Goal: Book appointment/travel/reservation

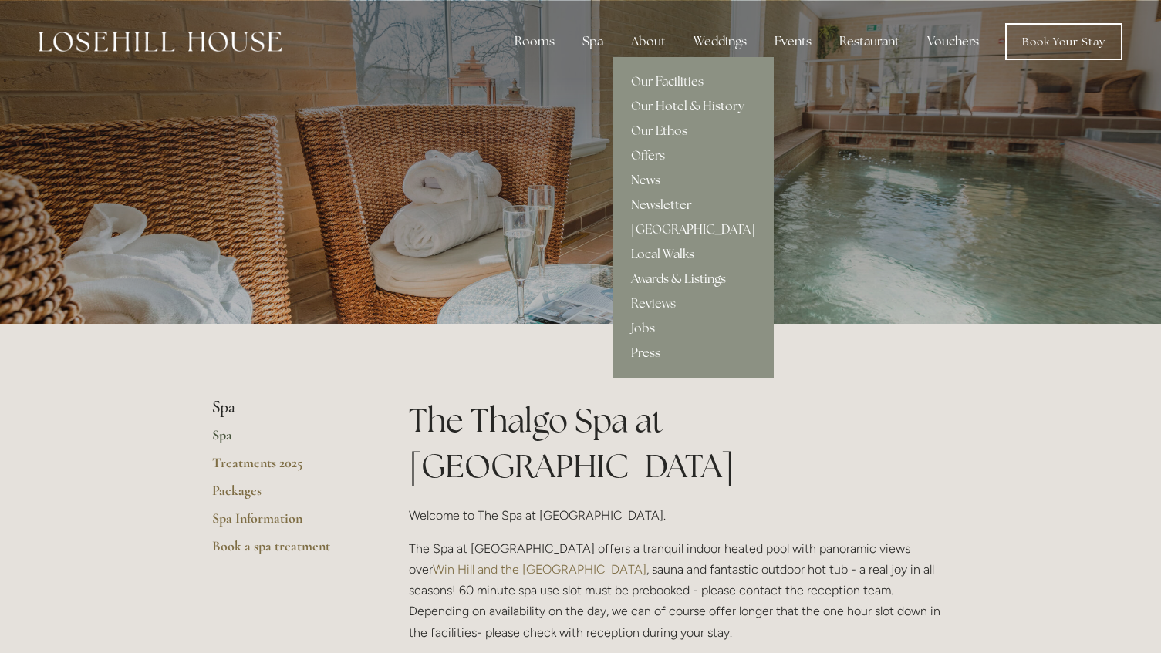
click at [644, 156] on link "Offers" at bounding box center [693, 155] width 161 height 25
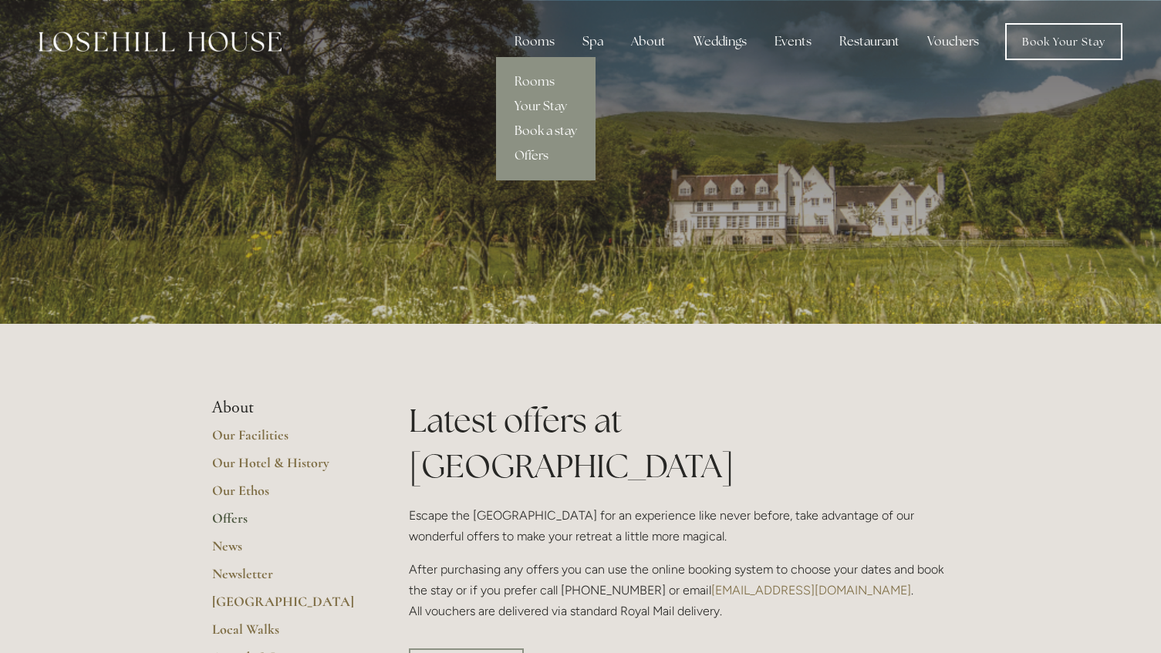
click at [578, 127] on link "Book a stay" at bounding box center [546, 131] width 100 height 25
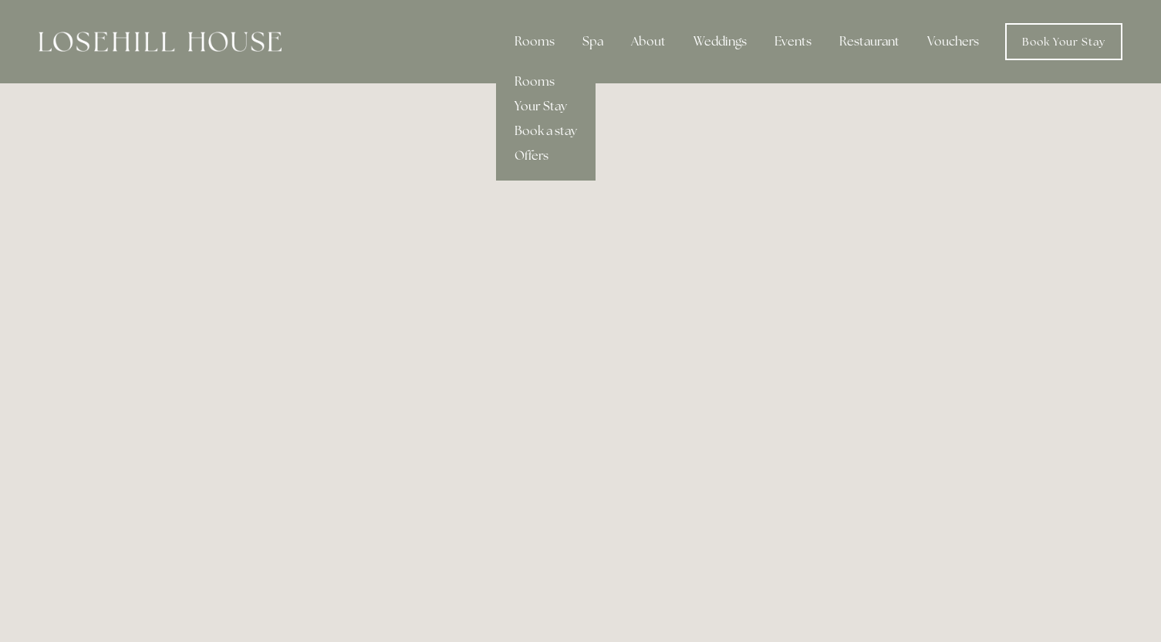
click at [548, 102] on link "Your Stay" at bounding box center [546, 106] width 100 height 25
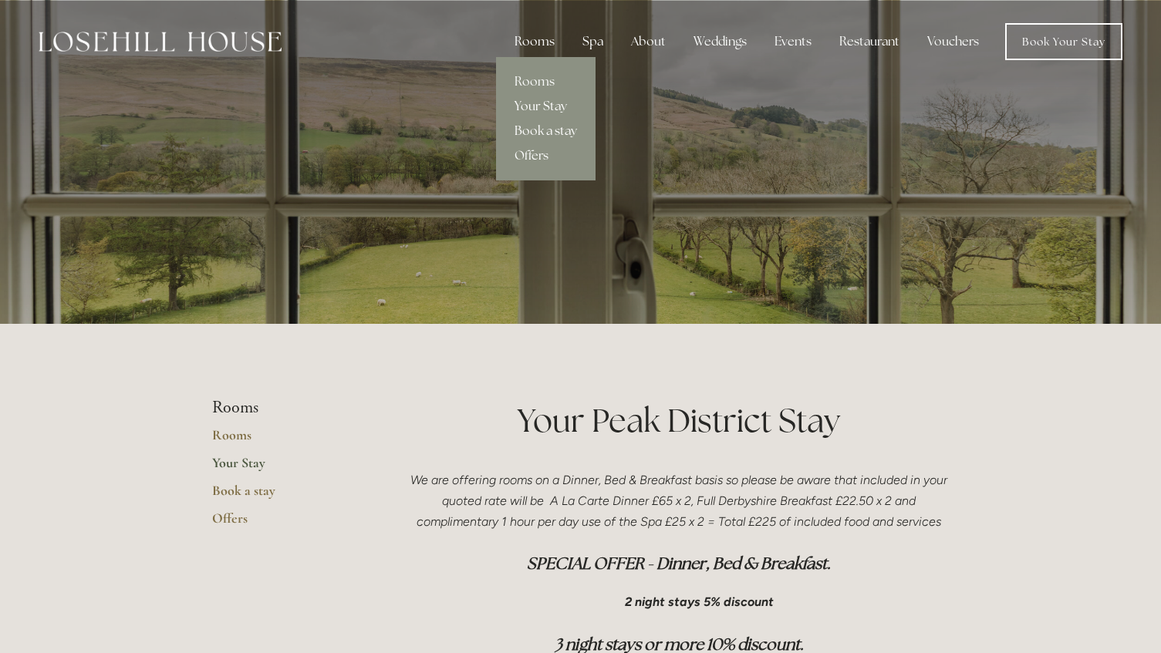
click at [539, 131] on link "Book a stay" at bounding box center [546, 131] width 100 height 25
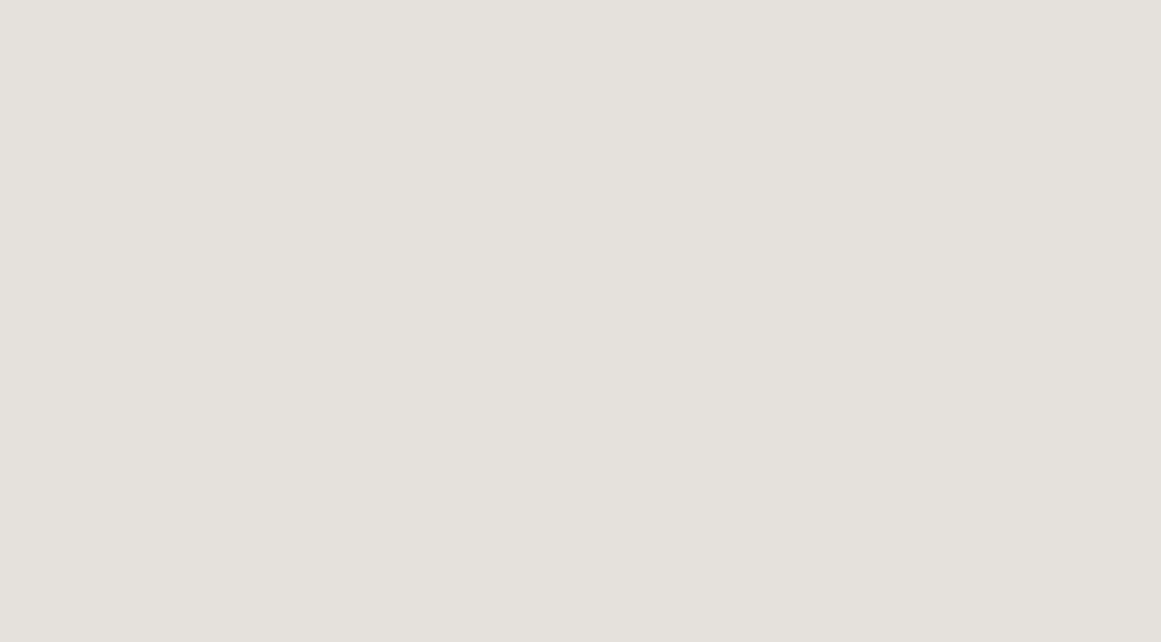
scroll to position [1620, 0]
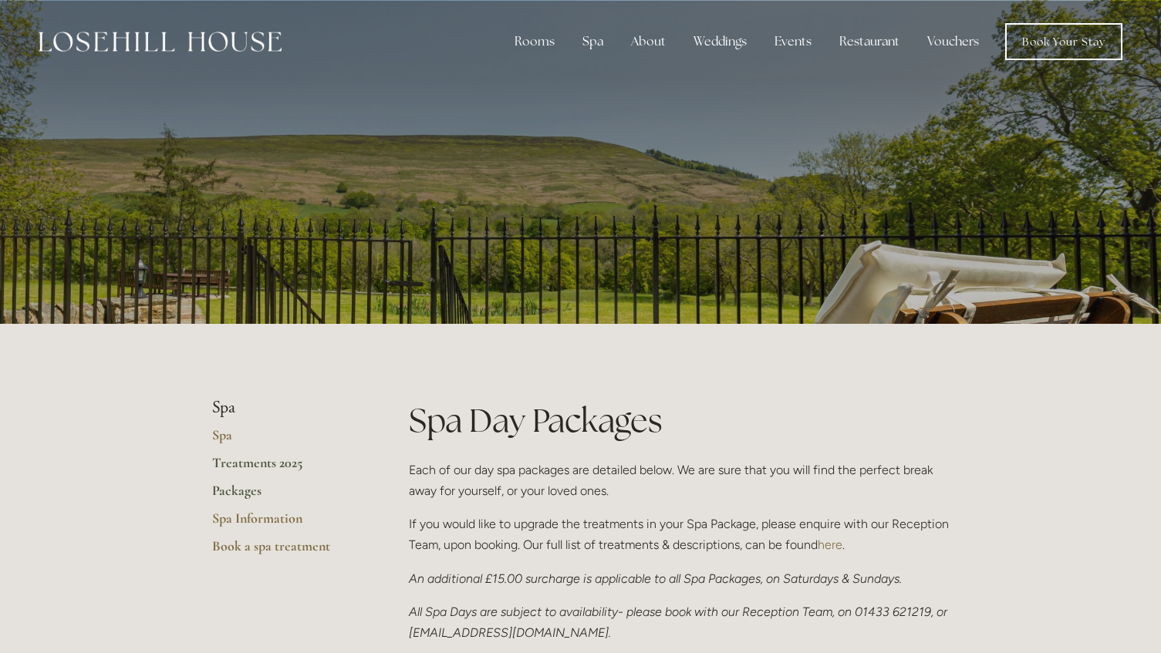
click at [226, 464] on link "Treatments 2025" at bounding box center [285, 468] width 147 height 28
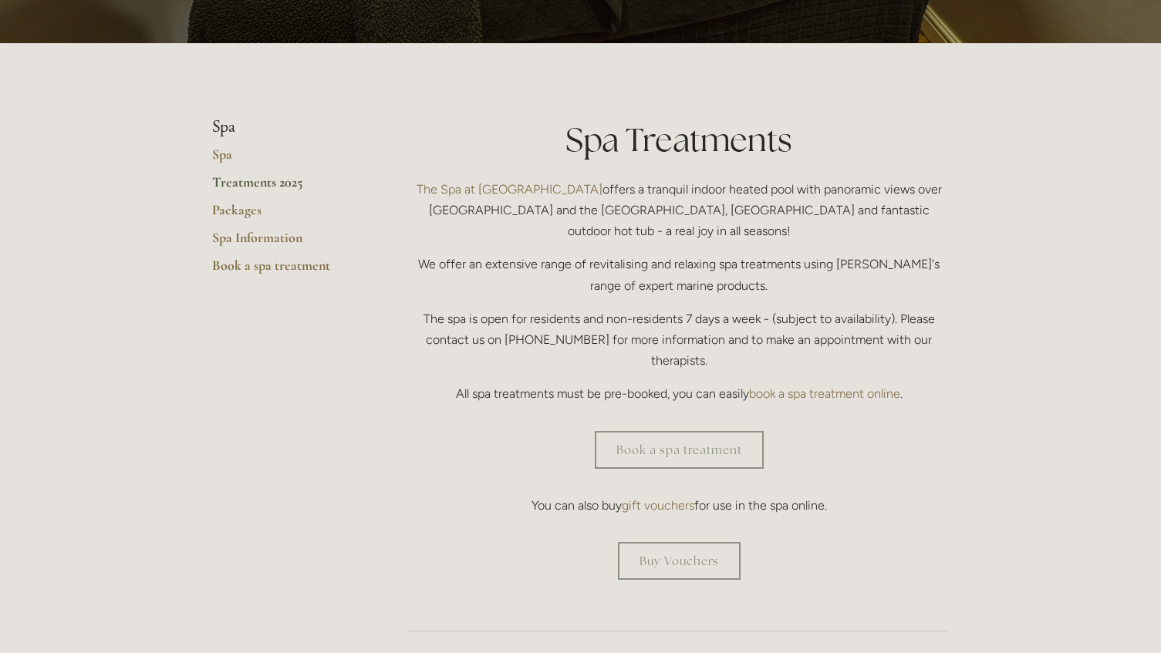
scroll to position [309, 0]
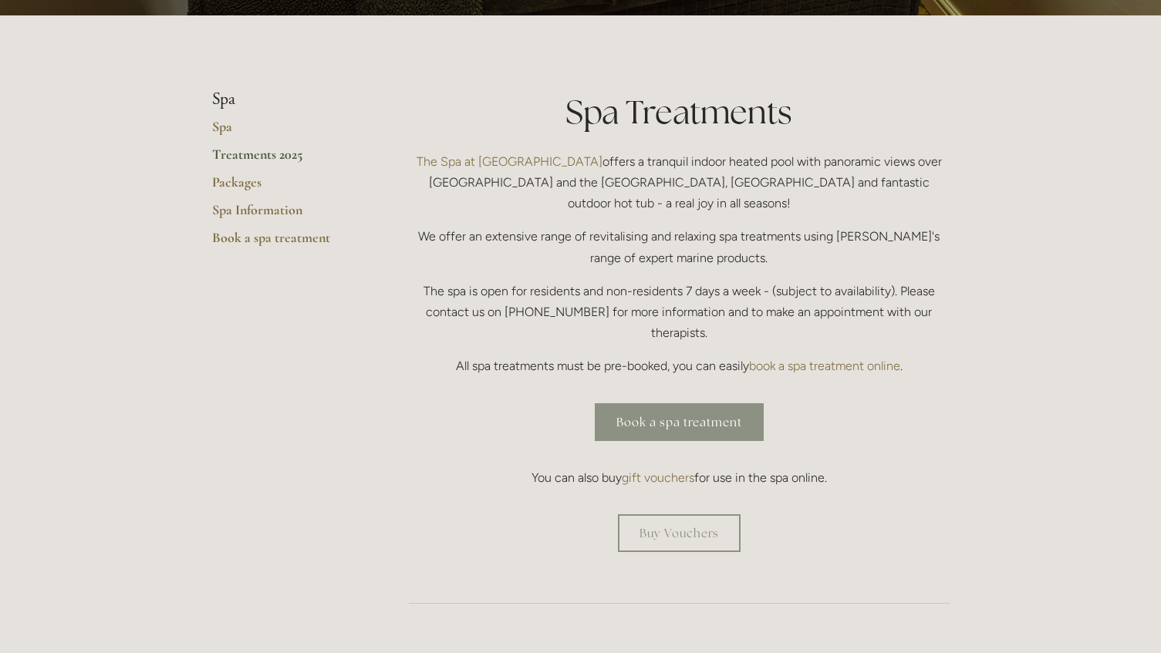
click at [744, 403] on link "Book a spa treatment" at bounding box center [679, 422] width 169 height 38
click at [232, 155] on link "Treatments 2025" at bounding box center [285, 160] width 147 height 28
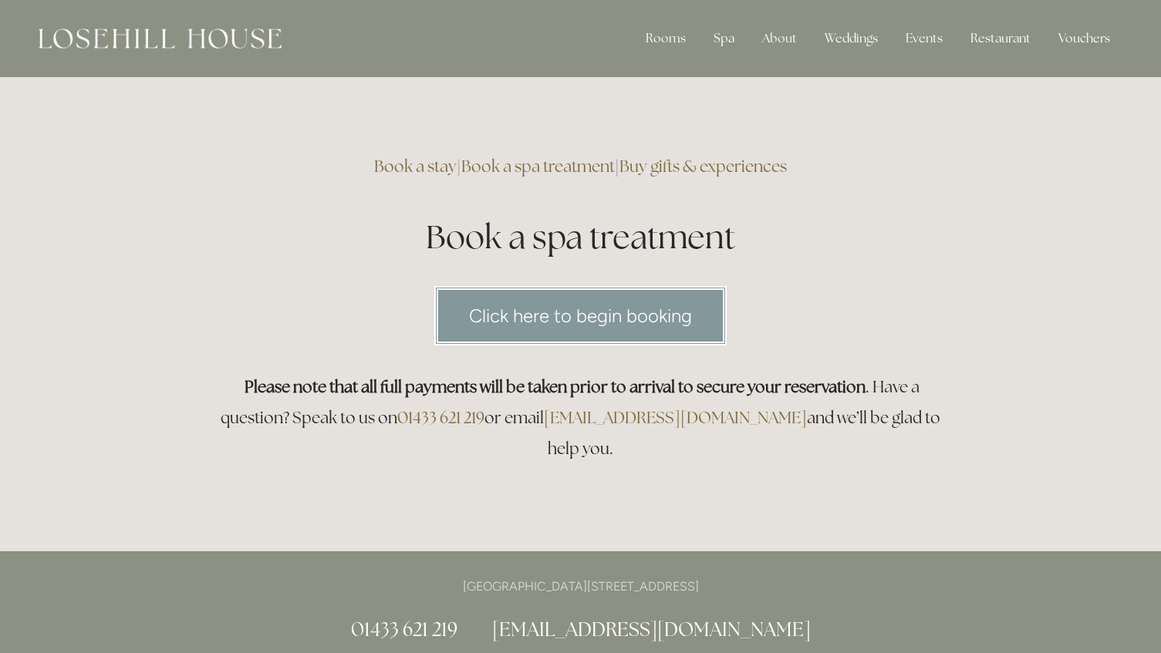
click at [516, 312] on link "Click here to begin booking" at bounding box center [580, 315] width 292 height 59
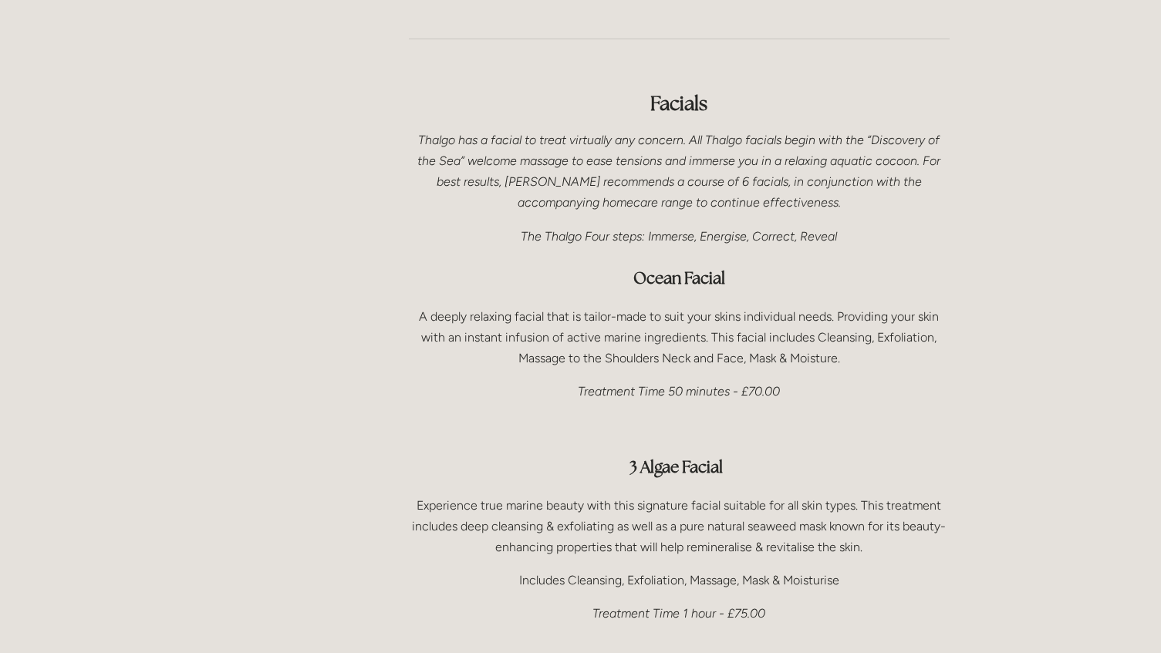
scroll to position [849, 0]
